Goal: Navigation & Orientation: Find specific page/section

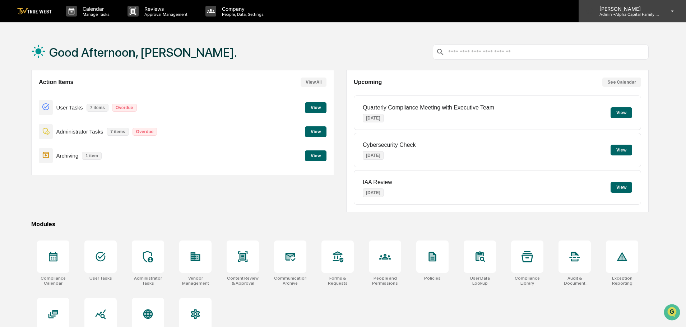
click at [671, 12] on icon at bounding box center [672, 11] width 13 height 7
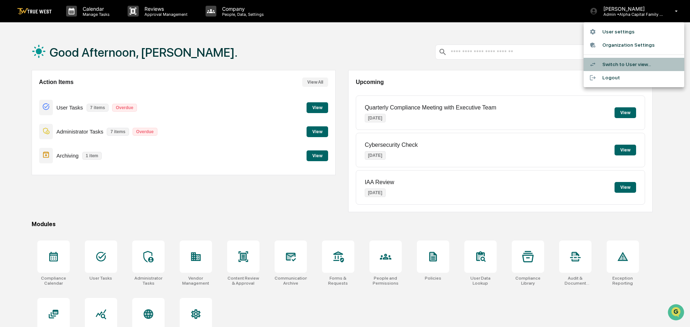
click at [610, 68] on li "Switch to User view..." at bounding box center [633, 64] width 101 height 13
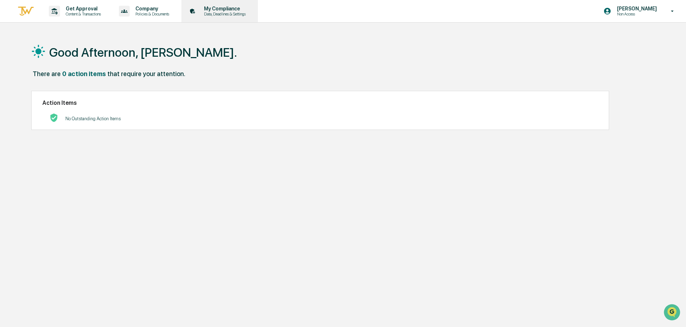
click at [233, 13] on p "Data, Deadlines & Settings" at bounding box center [223, 13] width 51 height 5
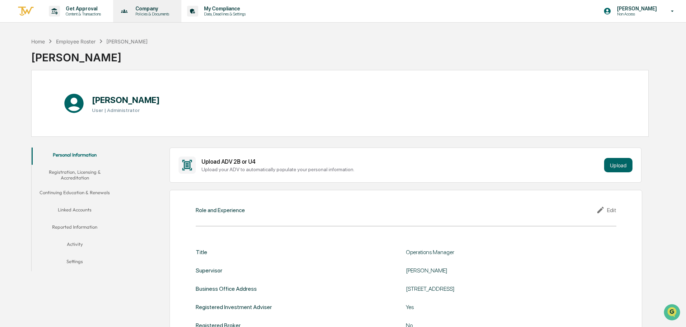
click at [149, 12] on p "Policies & Documents" at bounding box center [151, 13] width 43 height 5
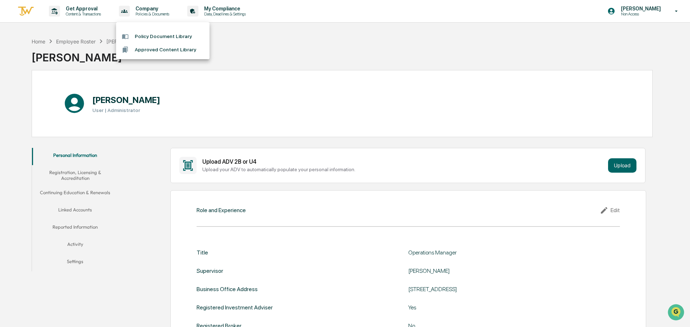
click at [88, 10] on div at bounding box center [345, 163] width 690 height 327
click at [37, 41] on div "Home" at bounding box center [38, 41] width 14 height 6
